Goal: Task Accomplishment & Management: Manage account settings

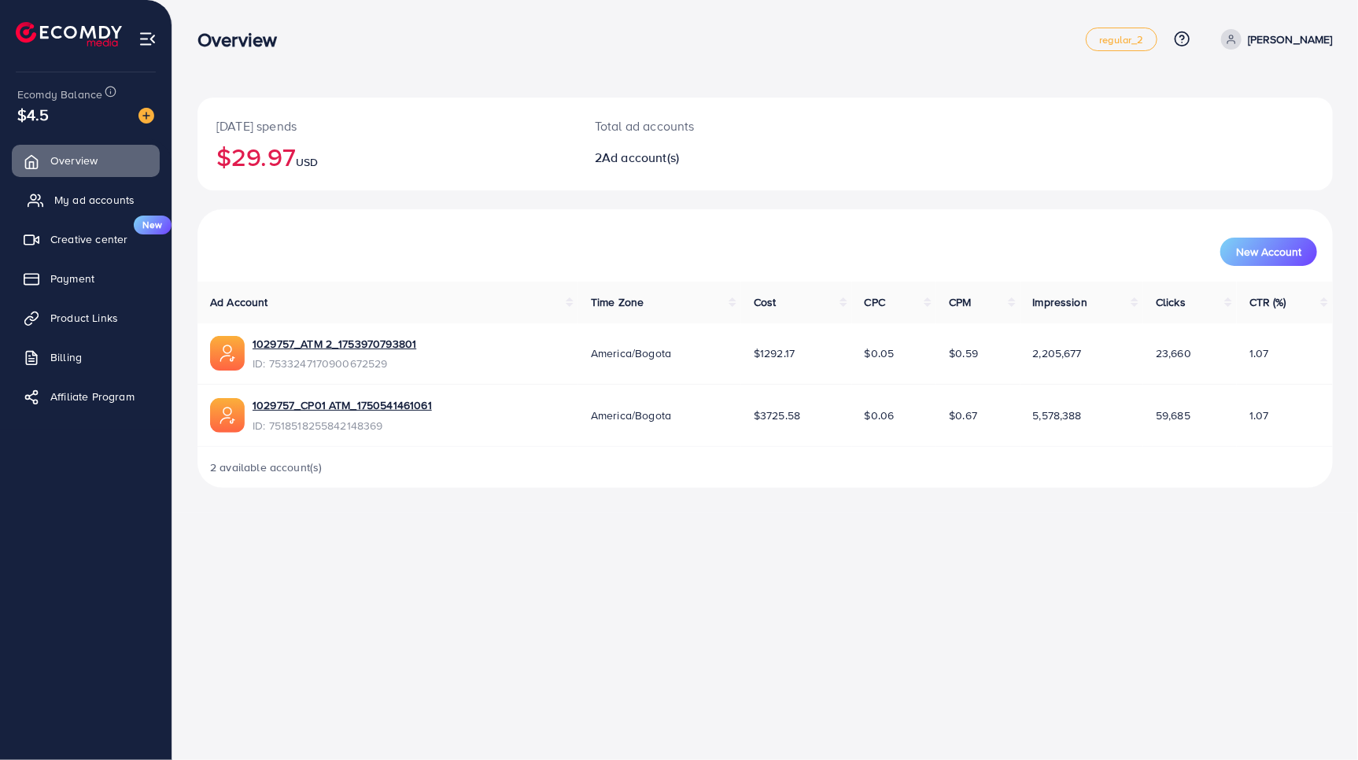
click at [95, 202] on span "My ad accounts" at bounding box center [94, 200] width 80 height 16
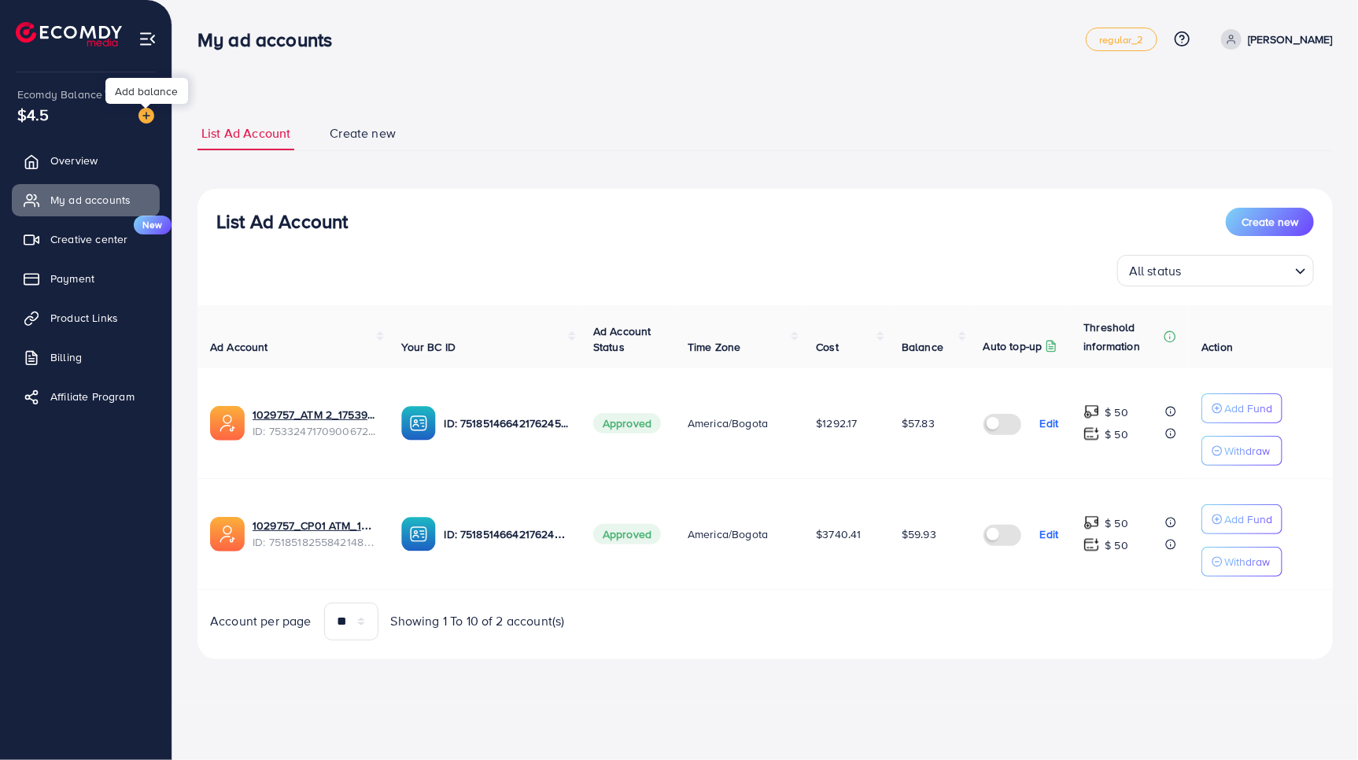
click at [145, 114] on img at bounding box center [147, 116] width 16 height 16
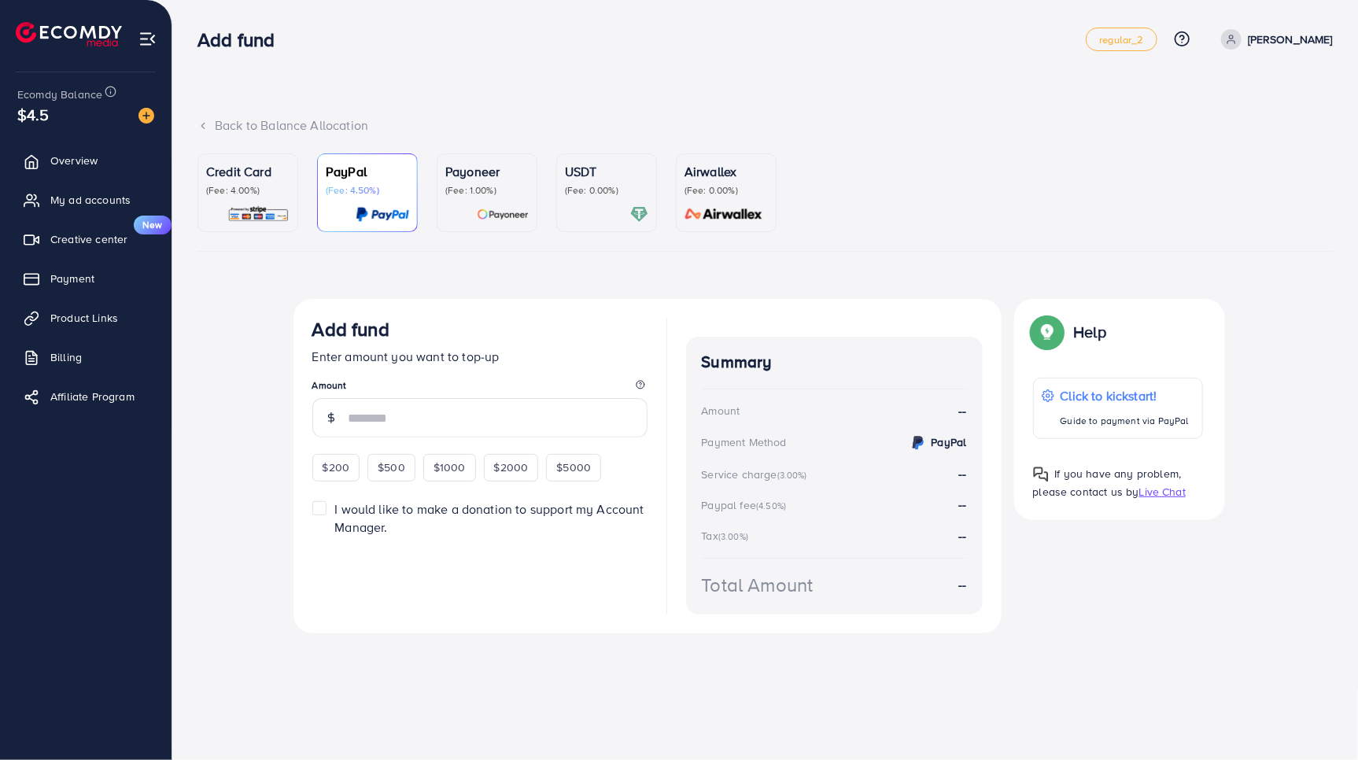
click at [234, 181] on div "Credit Card (Fee: 4.00%)" at bounding box center [247, 179] width 83 height 35
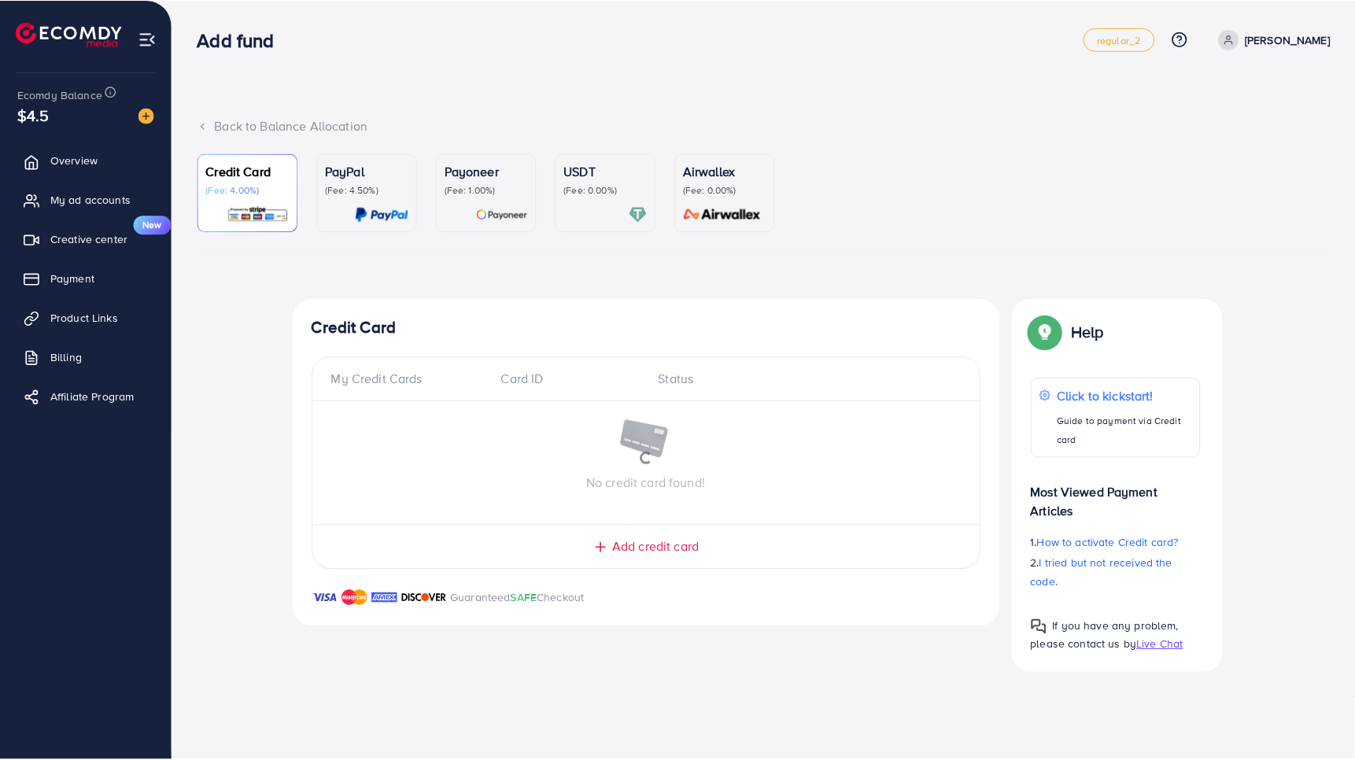
scroll to position [304, 0]
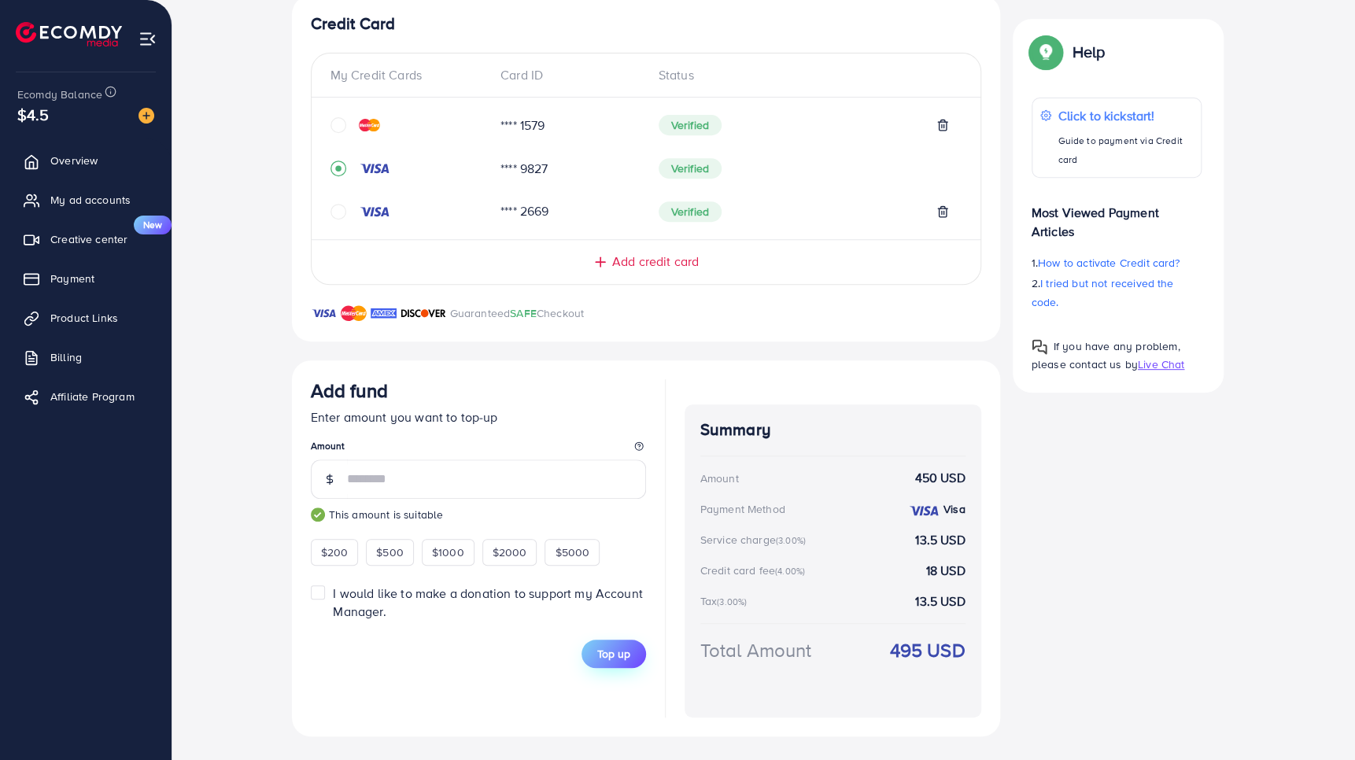
type input "***"
click at [622, 655] on span "Top up" at bounding box center [613, 654] width 33 height 16
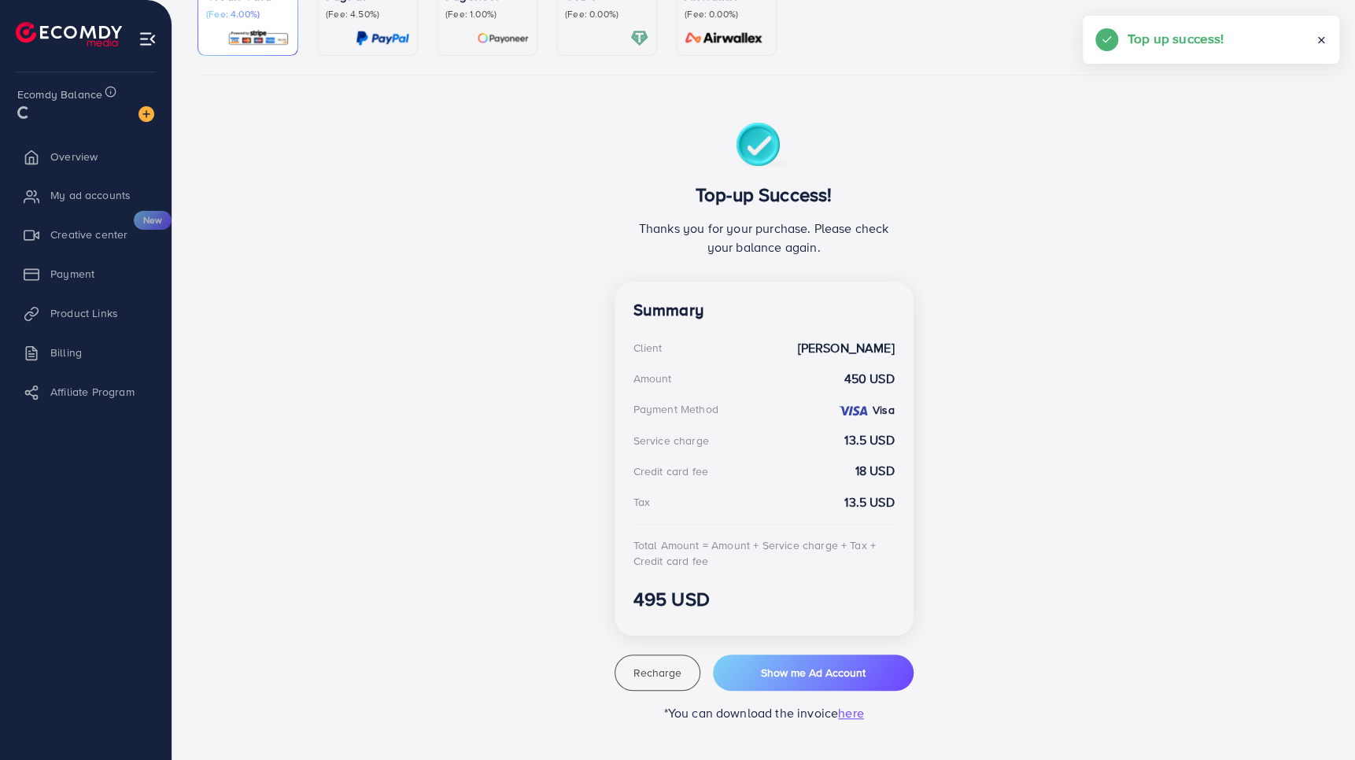
scroll to position [175, 0]
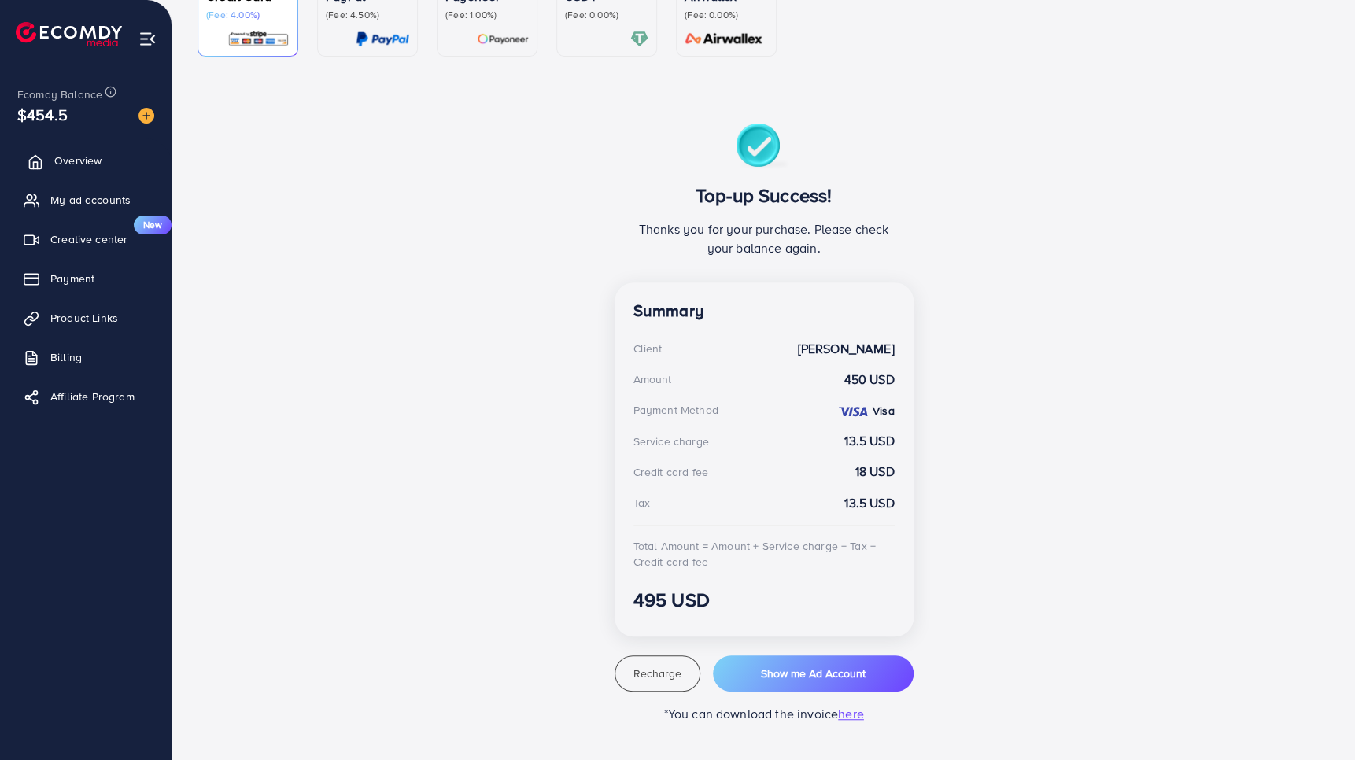
click at [74, 161] on span "Overview" at bounding box center [77, 161] width 47 height 16
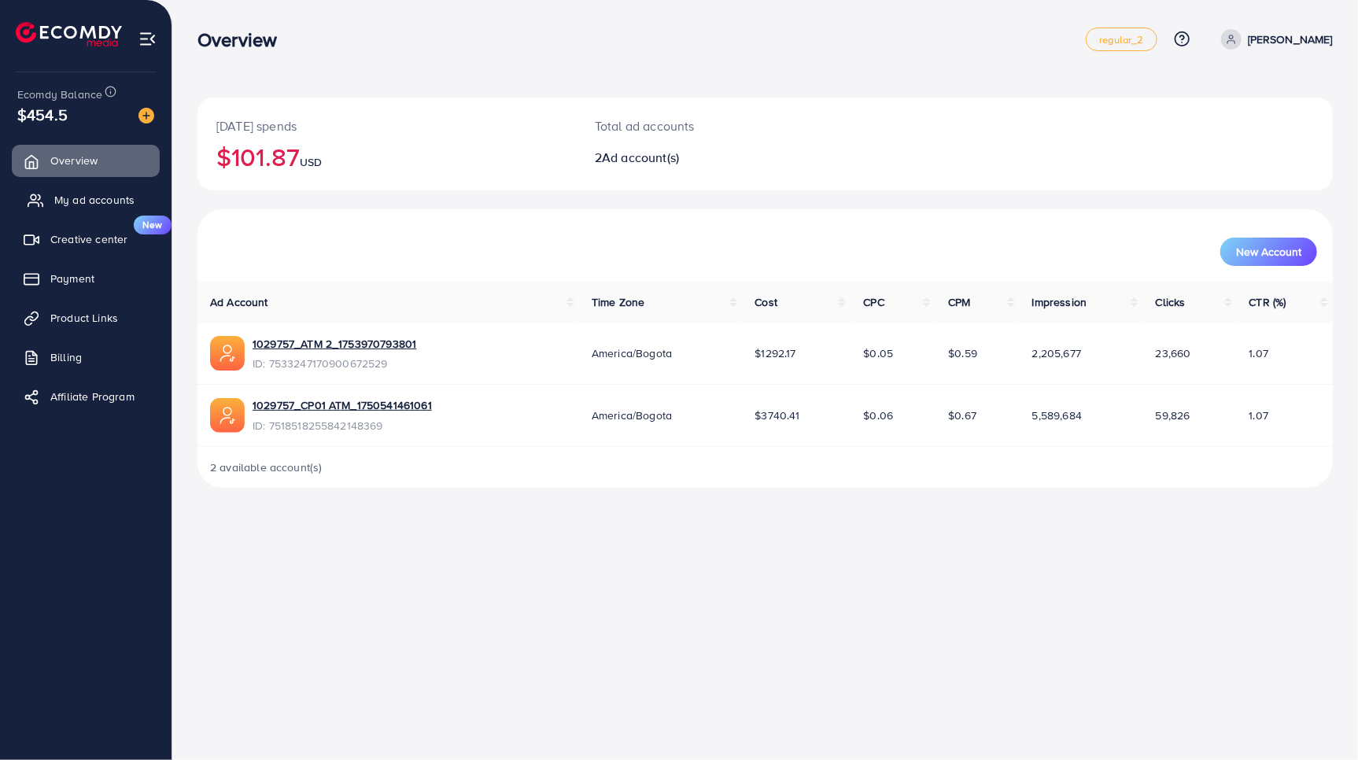
click at [66, 196] on span "My ad accounts" at bounding box center [94, 200] width 80 height 16
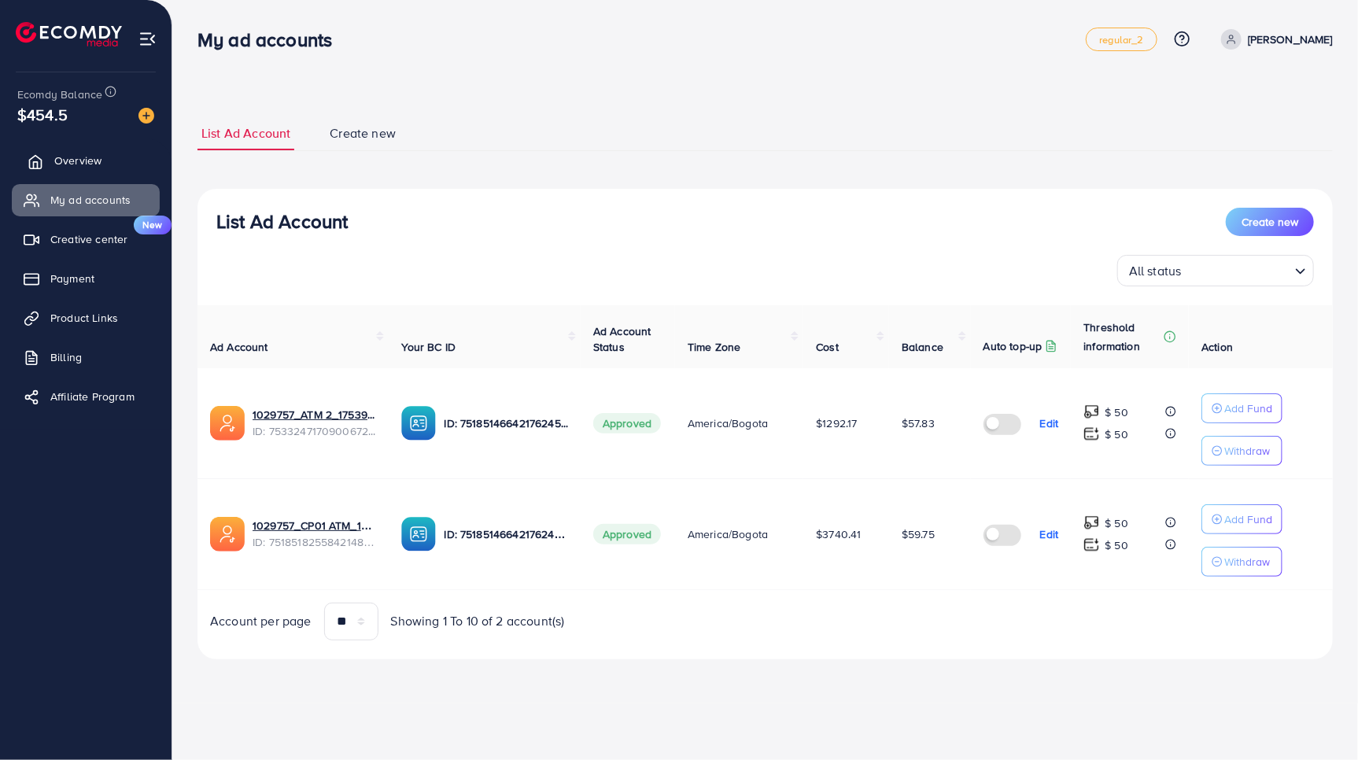
click at [68, 159] on span "Overview" at bounding box center [77, 161] width 47 height 16
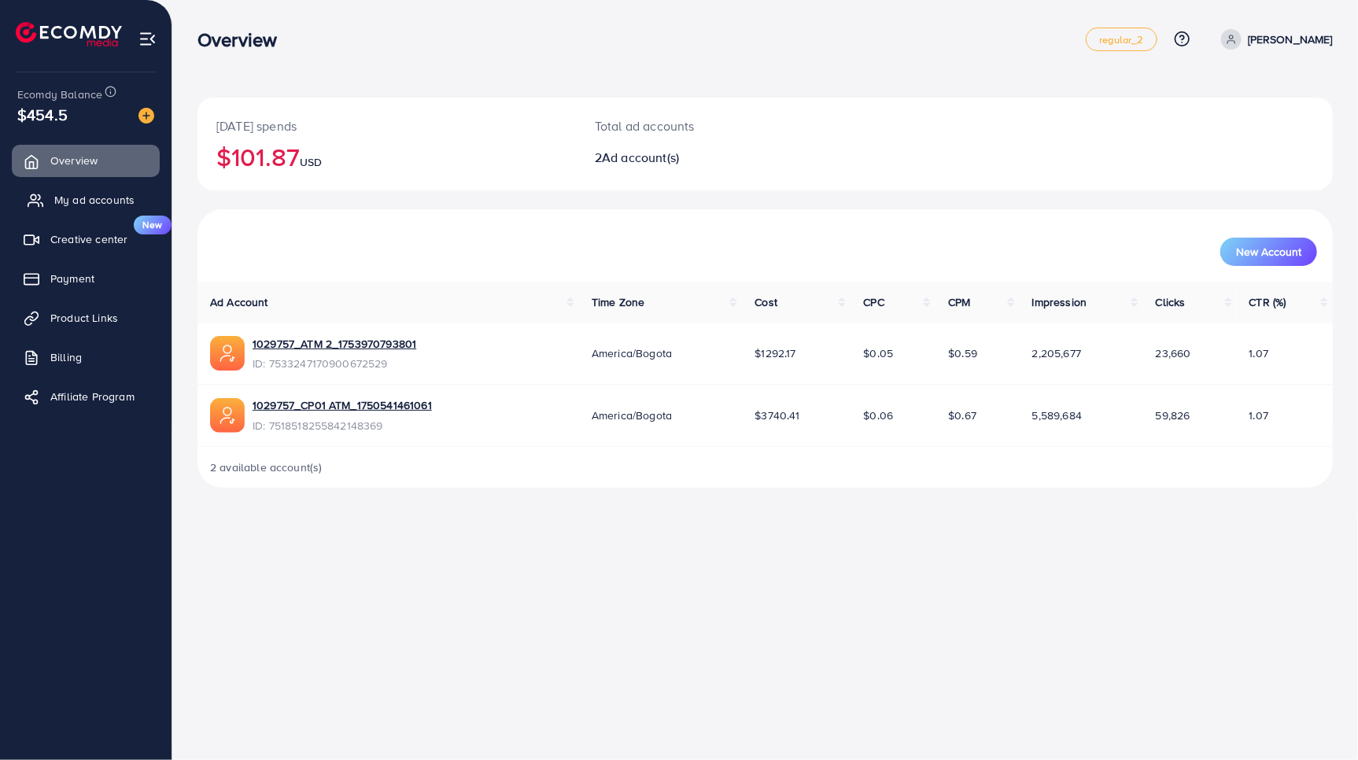
click at [105, 195] on span "My ad accounts" at bounding box center [94, 200] width 80 height 16
